Goal: Information Seeking & Learning: Find specific fact

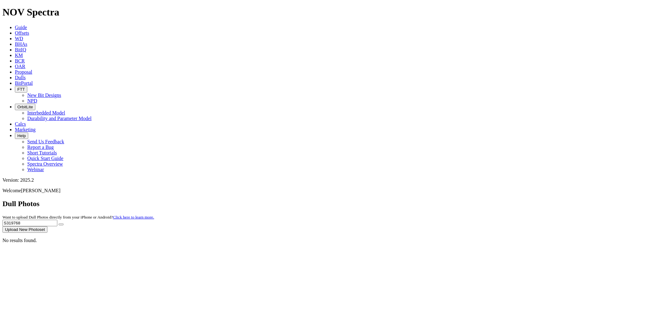
drag, startPoint x: 552, startPoint y: 26, endPoint x: 478, endPoint y: 27, distance: 73.7
click at [478, 200] on div "Dull Photos Want to upload Dull Photos directly from your iPhone or Android? Cl…" at bounding box center [330, 216] width 656 height 33
paste input "6135"
click at [59, 224] on button "submit" at bounding box center [61, 225] width 5 height 2
drag, startPoint x: 531, startPoint y: 29, endPoint x: 448, endPoint y: 35, distance: 82.6
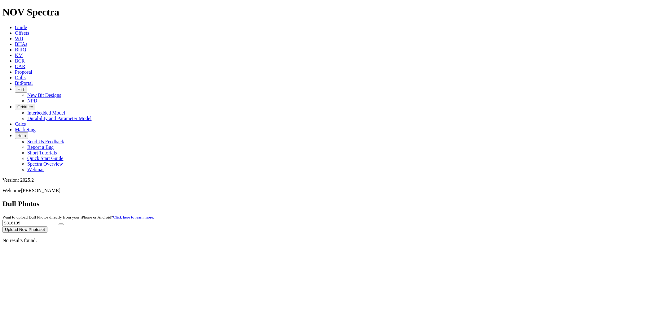
click at [448, 200] on div "Dull Photos Want to upload Dull Photos directly from your iPhone or Android? Cl…" at bounding box center [330, 216] width 656 height 33
paste input "788"
click at [59, 224] on button "submit" at bounding box center [61, 225] width 5 height 2
drag, startPoint x: 538, startPoint y: 27, endPoint x: 408, endPoint y: 30, distance: 130.1
click at [408, 200] on div "Dull Photos Want to upload Dull Photos directly from your iPhone or Android? Cl…" at bounding box center [330, 216] width 656 height 33
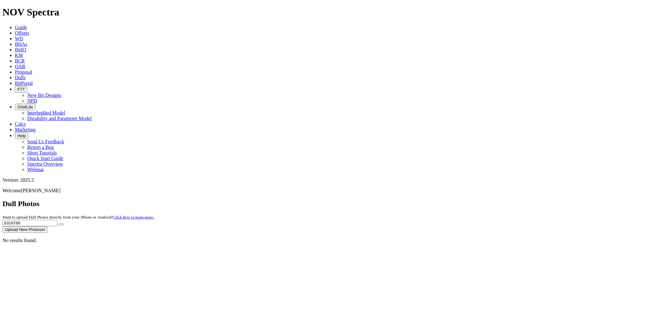
paste input "997"
click at [59, 224] on button "submit" at bounding box center [61, 225] width 5 height 2
drag, startPoint x: 535, startPoint y: 28, endPoint x: 420, endPoint y: 24, distance: 115.0
click at [421, 200] on div "Dull Photos Want to upload Dull Photos directly from your iPhone or Android? Cl…" at bounding box center [330, 216] width 656 height 33
paste input "0286"
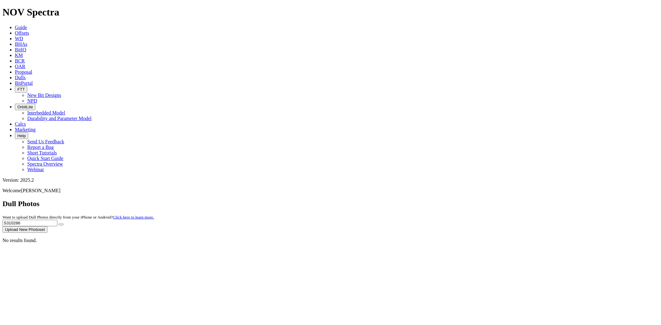
type input "S310286"
click at [59, 224] on button "submit" at bounding box center [61, 225] width 5 height 2
drag, startPoint x: 536, startPoint y: 26, endPoint x: 313, endPoint y: 33, distance: 222.8
click at [314, 200] on div "Dull Photos Want to upload Dull Photos directly from your iPhone or Android? Cl…" at bounding box center [330, 216] width 656 height 33
click at [57, 220] on input "text" at bounding box center [29, 223] width 55 height 7
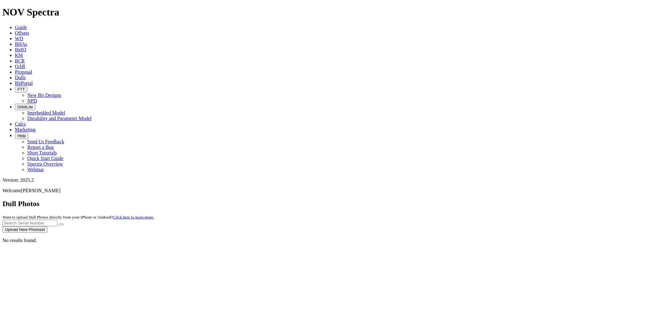
click at [57, 220] on input "text" at bounding box center [29, 223] width 55 height 7
paste input "S310286"
click at [59, 224] on button "submit" at bounding box center [61, 225] width 5 height 2
drag, startPoint x: 537, startPoint y: 27, endPoint x: 308, endPoint y: 35, distance: 229.6
click at [318, 200] on div "Dull Photos Want to upload Dull Photos directly from your iPhone or Android? Cl…" at bounding box center [330, 216] width 656 height 33
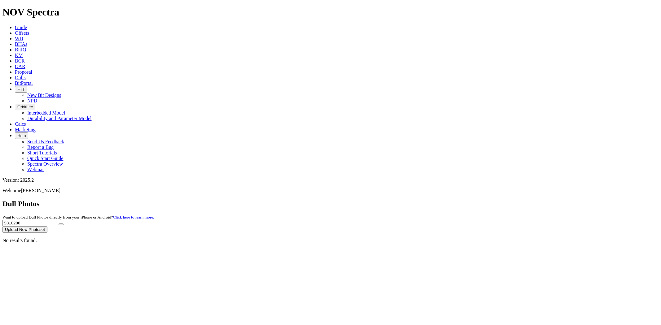
paste input "4761"
click at [59, 224] on button "submit" at bounding box center [61, 225] width 5 height 2
drag, startPoint x: 539, startPoint y: 27, endPoint x: 381, endPoint y: 26, distance: 158.0
click at [381, 200] on div "Dull Photos Want to upload Dull Photos directly from your iPhone or Android? Cl…" at bounding box center [330, 216] width 656 height 33
paste input "199"
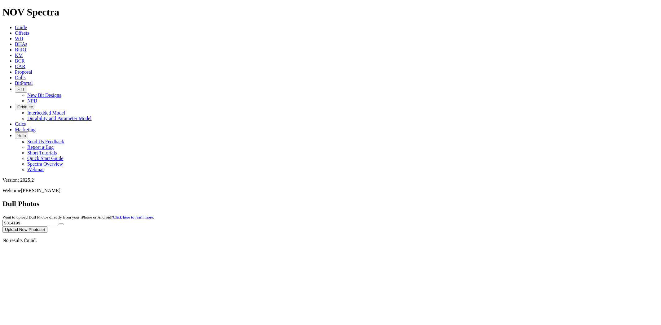
click at [59, 224] on button "submit" at bounding box center [61, 225] width 5 height 2
drag, startPoint x: 540, startPoint y: 31, endPoint x: 436, endPoint y: 33, distance: 104.1
click at [436, 200] on div "Dull Photos Want to upload Dull Photos directly from your iPhone or Android? Cl…" at bounding box center [330, 216] width 656 height 33
click at [59, 224] on button "submit" at bounding box center [61, 225] width 5 height 2
drag, startPoint x: 540, startPoint y: 29, endPoint x: 411, endPoint y: 30, distance: 129.5
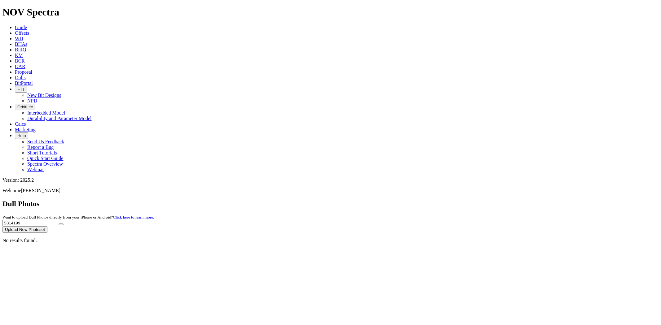
click at [412, 200] on div "Dull Photos Want to upload Dull Photos directly from your iPhone or Android? Cl…" at bounding box center [330, 216] width 656 height 33
paste input "278967"
click at [59, 224] on button "submit" at bounding box center [61, 225] width 5 height 2
drag, startPoint x: 510, startPoint y: 27, endPoint x: 441, endPoint y: 28, distance: 69.1
click at [445, 200] on div "Dull Photos Want to upload Dull Photos directly from your iPhone or Android? Cl…" at bounding box center [330, 216] width 656 height 33
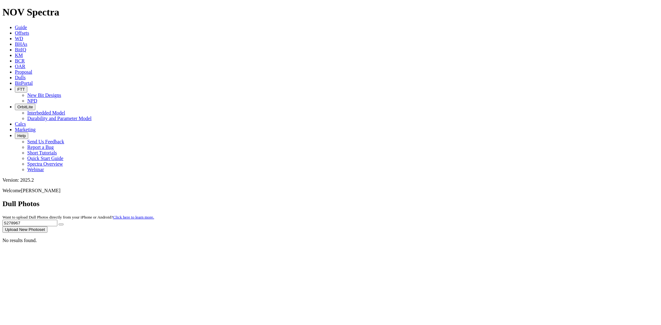
paste input "T303788"
click at [59, 224] on button "submit" at bounding box center [61, 225] width 5 height 2
drag, startPoint x: 537, startPoint y: 25, endPoint x: 450, endPoint y: 39, distance: 88.1
click at [450, 200] on dull-photos-search "Dull Photos Want to upload Dull Photos directly from your iPhone or Android? Cl…" at bounding box center [330, 222] width 656 height 44
paste input "284695"
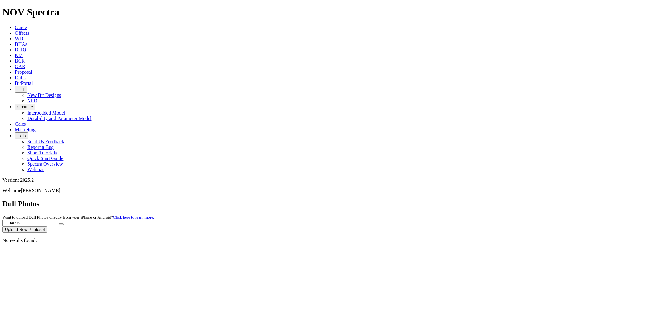
click at [59, 224] on button "submit" at bounding box center [61, 225] width 5 height 2
drag, startPoint x: 532, startPoint y: 28, endPoint x: 473, endPoint y: 27, distance: 59.5
click at [475, 200] on div "Dull Photos Want to upload Dull Photos directly from your iPhone or Android? Cl…" at bounding box center [330, 216] width 656 height 33
paste input "S318192"
click at [59, 224] on button "submit" at bounding box center [61, 225] width 5 height 2
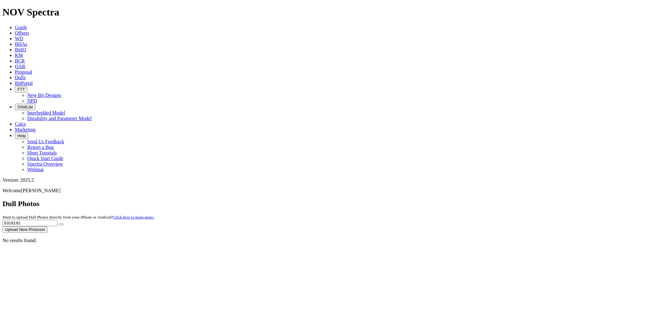
drag, startPoint x: 531, startPoint y: 30, endPoint x: 419, endPoint y: 40, distance: 111.9
click at [419, 200] on dull-photos-search "Dull Photos Want to upload Dull Photos directly from your iPhone or Android? Cl…" at bounding box center [330, 222] width 656 height 44
paste input "4976"
click at [59, 224] on button "submit" at bounding box center [61, 225] width 5 height 2
type input "S"
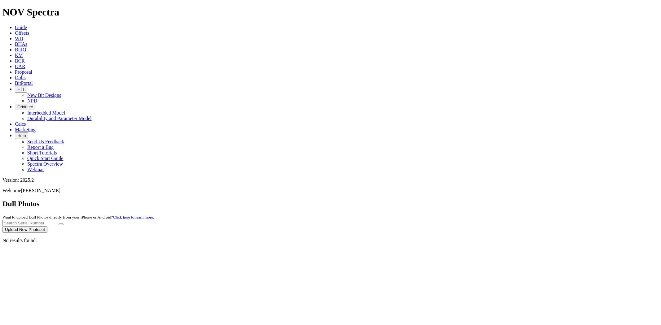
click at [57, 220] on input "text" at bounding box center [29, 223] width 55 height 7
paste input "S318188"
click at [59, 224] on button "submit" at bounding box center [61, 225] width 5 height 2
drag, startPoint x: 534, startPoint y: 27, endPoint x: 419, endPoint y: 33, distance: 115.6
click at [419, 200] on div "Dull Photos Want to upload Dull Photos directly from your iPhone or Android? Cl…" at bounding box center [330, 216] width 656 height 33
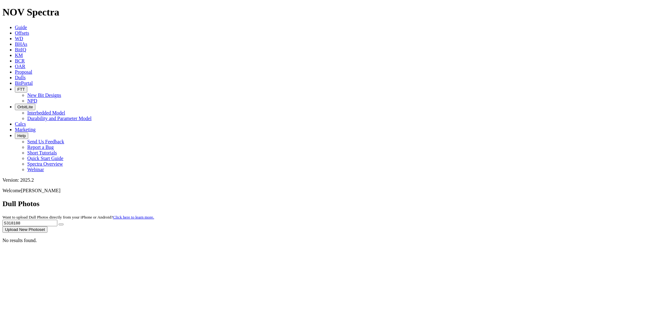
paste input "9"
click at [59, 224] on button "submit" at bounding box center [61, 225] width 5 height 2
drag, startPoint x: 534, startPoint y: 28, endPoint x: 450, endPoint y: 29, distance: 84.2
click at [450, 200] on div "Dull Photos Want to upload Dull Photos directly from your iPhone or Android? Cl…" at bounding box center [330, 216] width 656 height 33
paste input "KHAD-01"
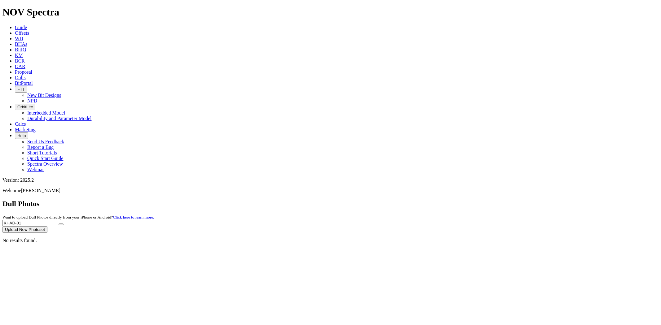
click at [59, 224] on button "submit" at bounding box center [61, 225] width 5 height 2
click at [57, 220] on input "KHAD-01" at bounding box center [29, 223] width 55 height 7
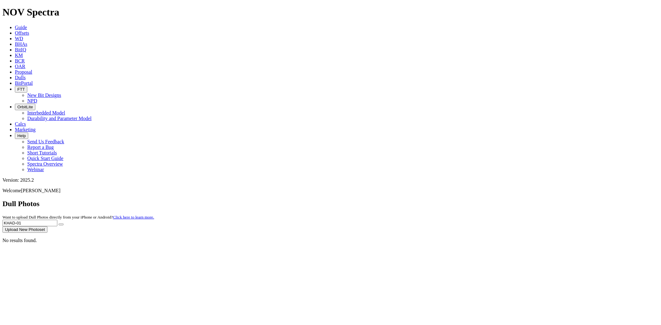
drag, startPoint x: 532, startPoint y: 56, endPoint x: 531, endPoint y: 53, distance: 3.9
click at [532, 238] on div "No results found." at bounding box center [330, 241] width 656 height 6
drag, startPoint x: 533, startPoint y: 29, endPoint x: 476, endPoint y: 38, distance: 58.0
click at [476, 200] on dull-photos-search "Dull Photos Want to upload Dull Photos directly from your iPhone or Android? Cl…" at bounding box center [330, 222] width 656 height 44
paste input "S314009"
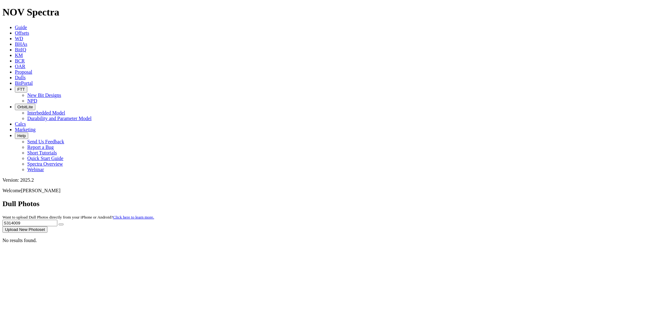
type input "S314009"
click at [59, 224] on button "submit" at bounding box center [61, 225] width 5 height 2
drag, startPoint x: 539, startPoint y: 29, endPoint x: 361, endPoint y: 38, distance: 177.7
click at [361, 200] on dull-photos-search "Dull Photos Want to upload Dull Photos directly from your iPhone or Android? Cl…" at bounding box center [330, 222] width 656 height 44
paste input "S312287"
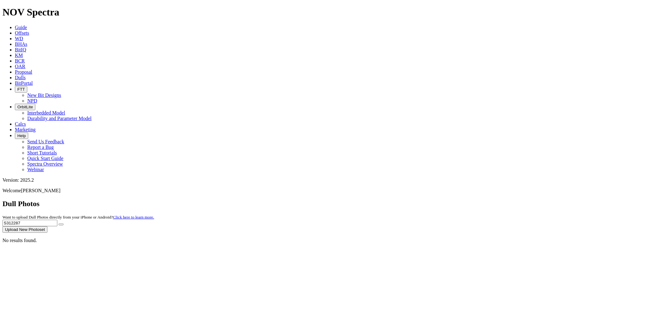
click at [59, 224] on button "submit" at bounding box center [61, 225] width 5 height 2
drag, startPoint x: 536, startPoint y: 28, endPoint x: 433, endPoint y: 32, distance: 102.9
click at [433, 200] on div "Dull Photos Want to upload Dull Photos directly from your iPhone or Android? Cl…" at bounding box center [330, 216] width 656 height 33
paste input "4896"
click at [59, 224] on button "submit" at bounding box center [61, 225] width 5 height 2
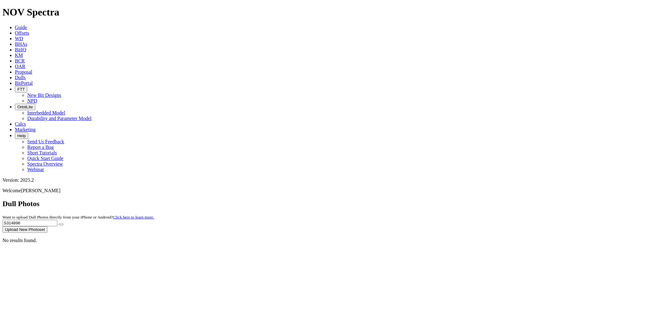
drag, startPoint x: 535, startPoint y: 27, endPoint x: 432, endPoint y: 32, distance: 102.7
click at [432, 200] on div "Dull Photos Want to upload Dull Photos directly from your iPhone or Android? Cl…" at bounding box center [330, 216] width 656 height 33
paste input "792"
click at [59, 224] on button "submit" at bounding box center [61, 225] width 5 height 2
drag, startPoint x: 515, startPoint y: 29, endPoint x: 437, endPoint y: 29, distance: 78.0
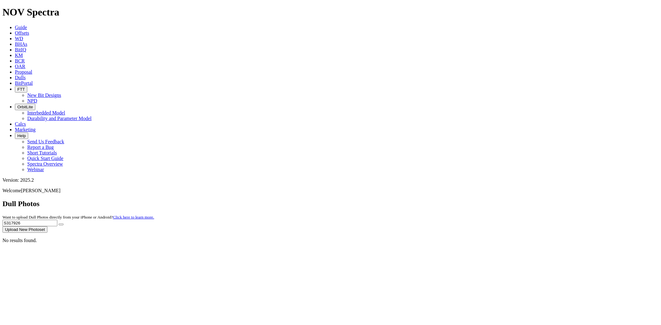
click at [437, 200] on div "Dull Photos Want to upload Dull Photos directly from your iPhone or Android? Cl…" at bounding box center [330, 216] width 656 height 33
paste input "244"
click at [59, 224] on button "submit" at bounding box center [61, 225] width 5 height 2
drag, startPoint x: 531, startPoint y: 27, endPoint x: 508, endPoint y: 28, distance: 22.6
click at [495, 200] on div "Dull Photos Want to upload Dull Photos directly from your iPhone or Android? Cl…" at bounding box center [330, 216] width 656 height 33
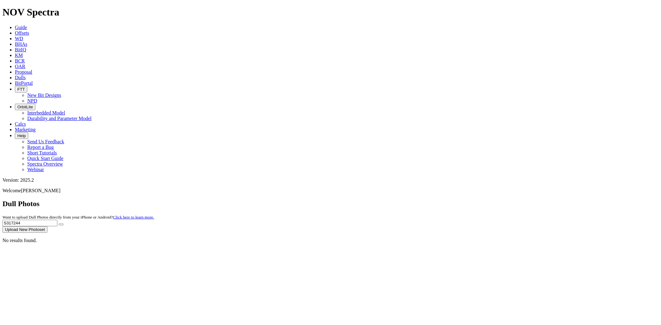
paste input "282956"
click at [59, 224] on button "submit" at bounding box center [61, 225] width 5 height 2
drag, startPoint x: 553, startPoint y: 28, endPoint x: 456, endPoint y: 30, distance: 97.0
click at [456, 200] on div "Dull Photos Want to upload Dull Photos directly from your iPhone or Android? Cl…" at bounding box center [330, 216] width 656 height 33
paste input "316997"
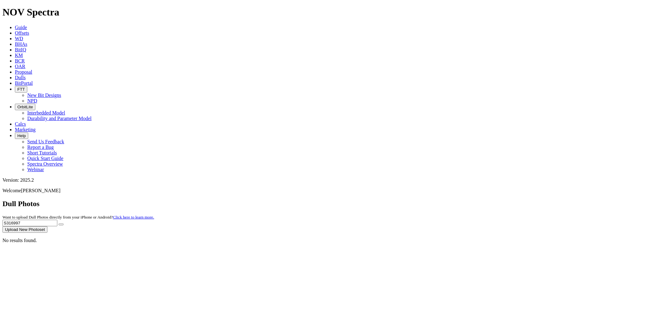
type input "S316997"
click at [59, 224] on button "submit" at bounding box center [61, 225] width 5 height 2
